Goal: Browse casually

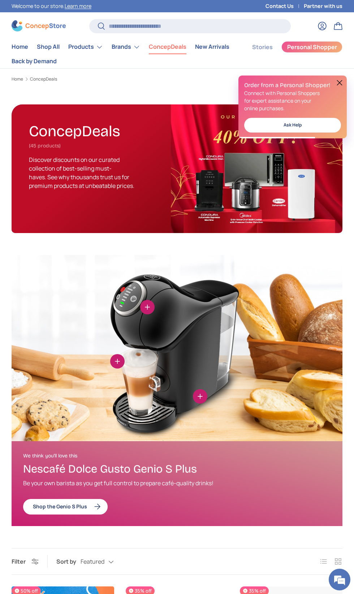
click at [89, 43] on summary "Products" at bounding box center [85, 47] width 43 height 14
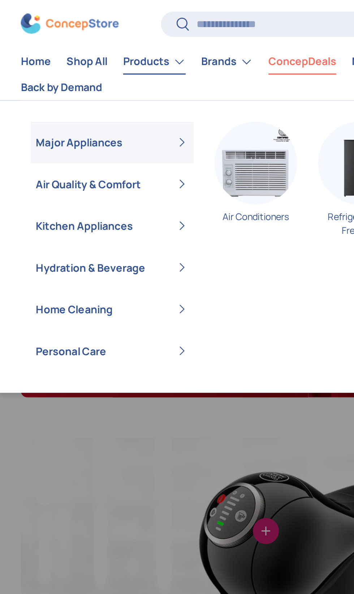
click at [43, 46] on link "Shop All" at bounding box center [48, 47] width 23 height 14
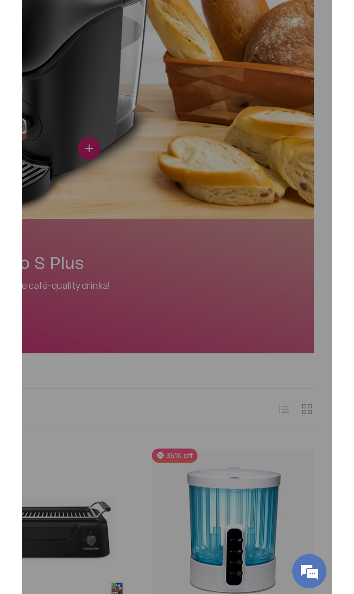
scroll to position [38, 0]
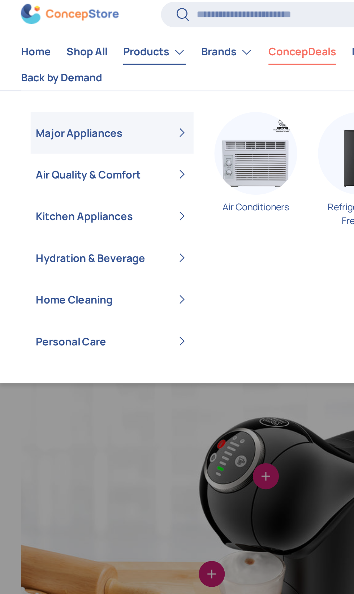
click at [127, 34] on summary "Brands" at bounding box center [125, 34] width 37 height 14
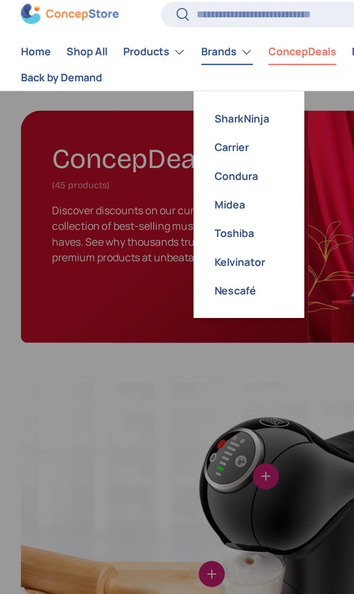
click at [85, 234] on img at bounding box center [177, 310] width 331 height 186
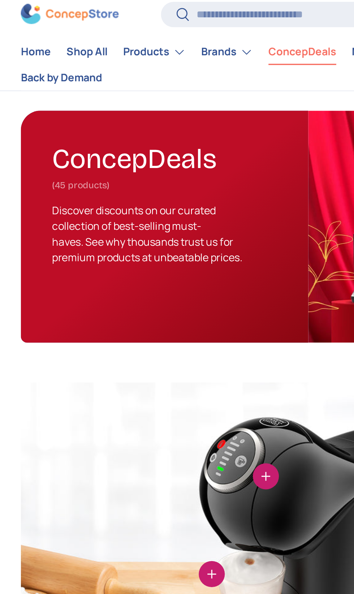
click at [29, 48] on link "Back by Demand" at bounding box center [34, 49] width 45 height 14
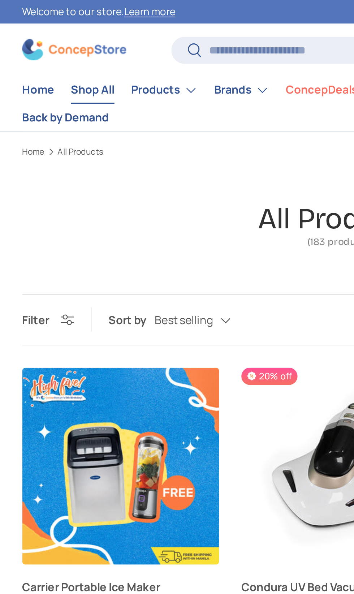
click at [86, 44] on summary "Products" at bounding box center [85, 47] width 43 height 14
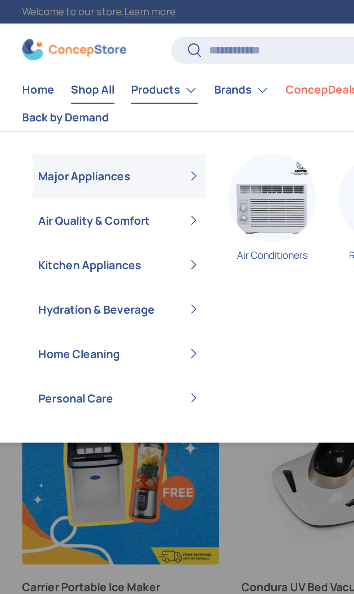
click at [86, 90] on summary "Major Appliances" at bounding box center [62, 91] width 90 height 23
click at [98, 91] on summary "Major Appliances" at bounding box center [62, 91] width 90 height 23
click at [95, 185] on summary "Home Cleaning" at bounding box center [62, 184] width 90 height 23
